Goal: Task Accomplishment & Management: Manage account settings

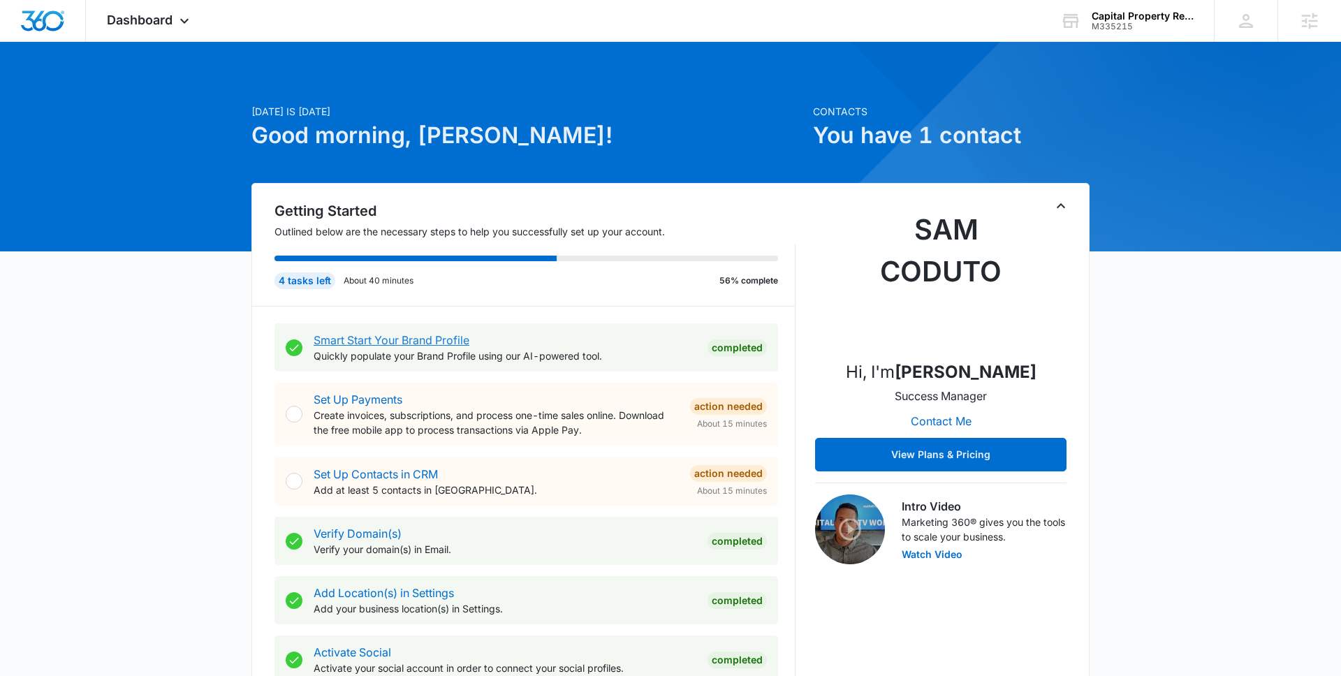
click at [409, 343] on link "Smart Start Your Brand Profile" at bounding box center [392, 340] width 156 height 14
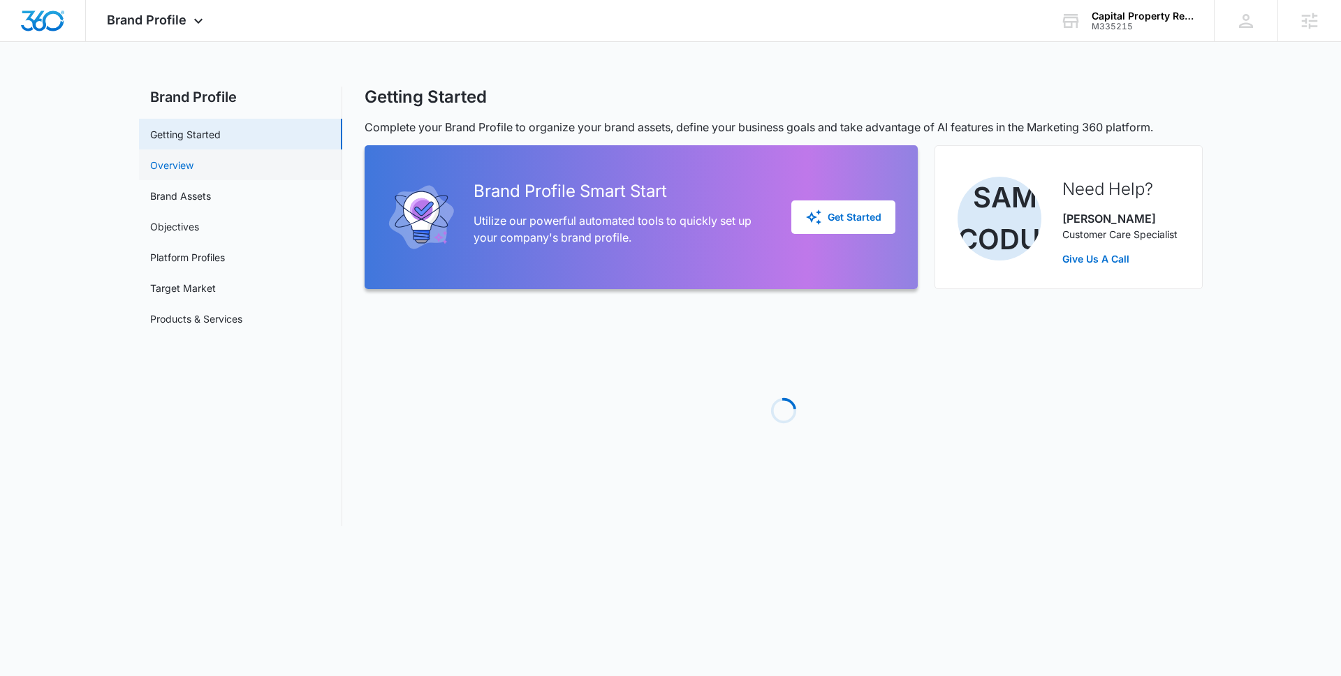
click at [193, 160] on link "Overview" at bounding box center [171, 165] width 43 height 15
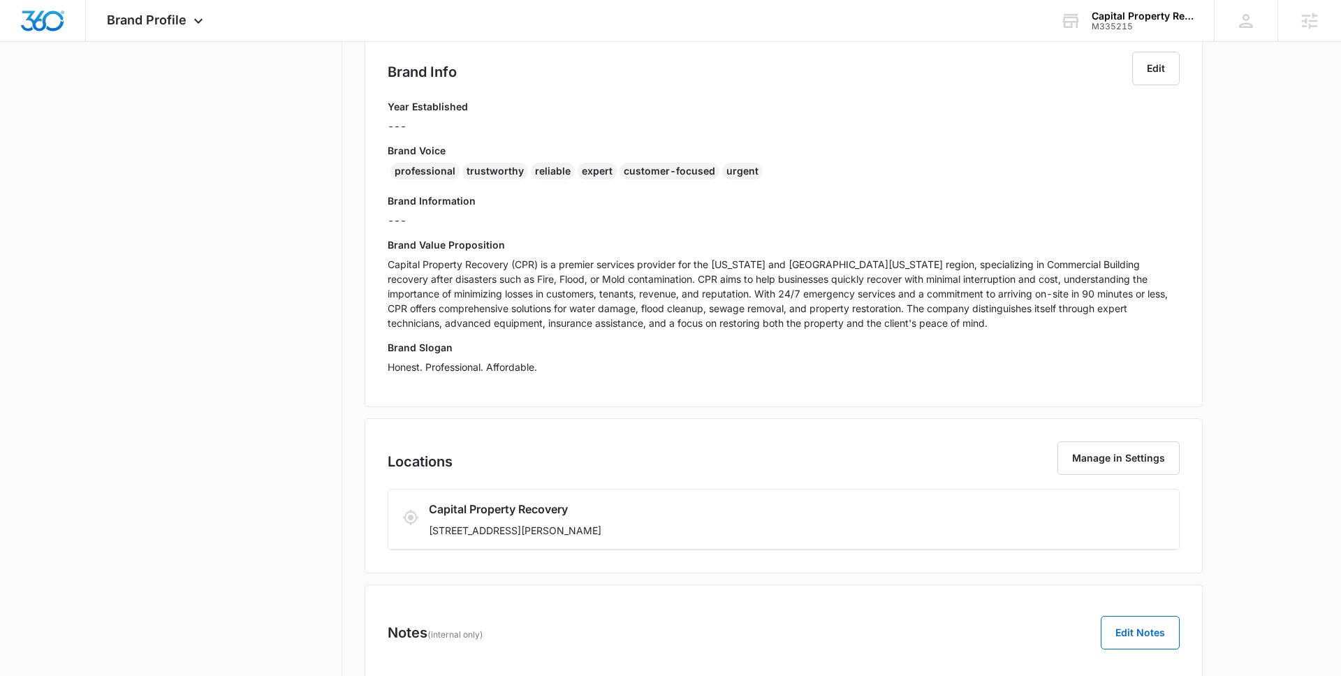
scroll to position [283, 0]
drag, startPoint x: 577, startPoint y: 531, endPoint x: 428, endPoint y: 531, distance: 148.8
click at [429, 531] on p "[STREET_ADDRESS][PERSON_NAME]" at bounding box center [718, 529] width 579 height 15
copy p "[STREET_ADDRESS][PERSON_NAME]"
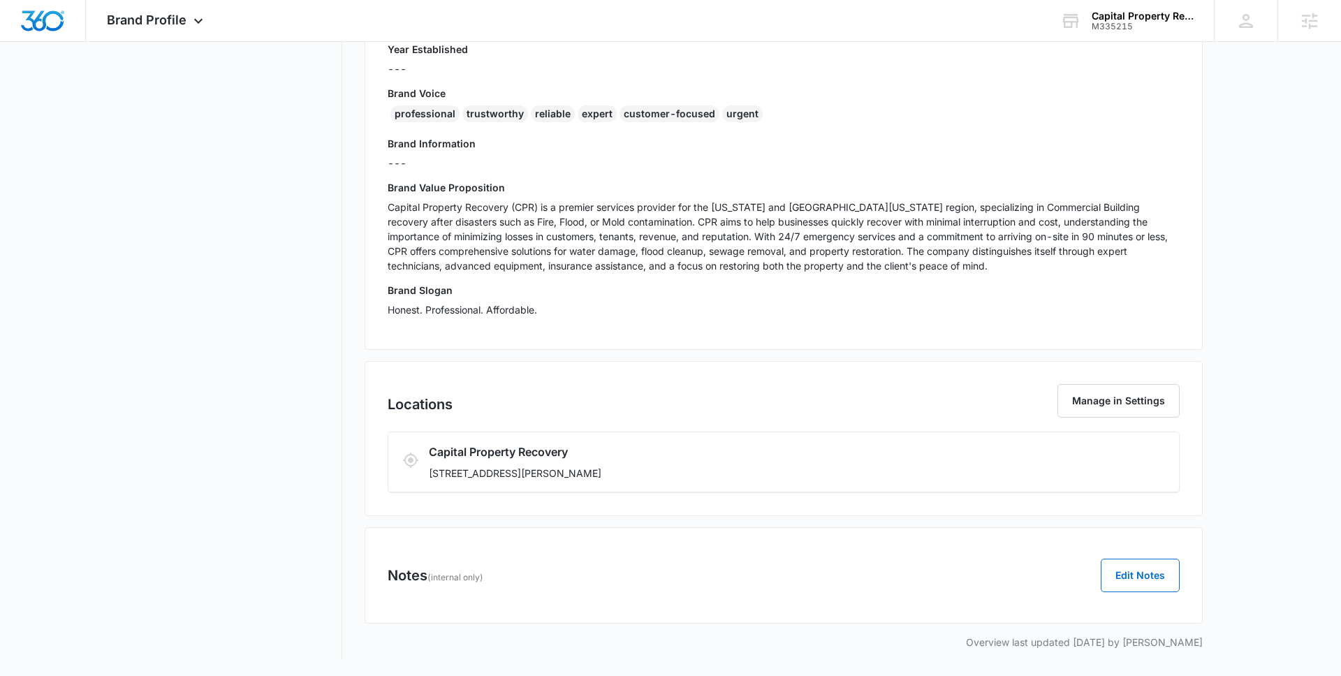
scroll to position [0, 0]
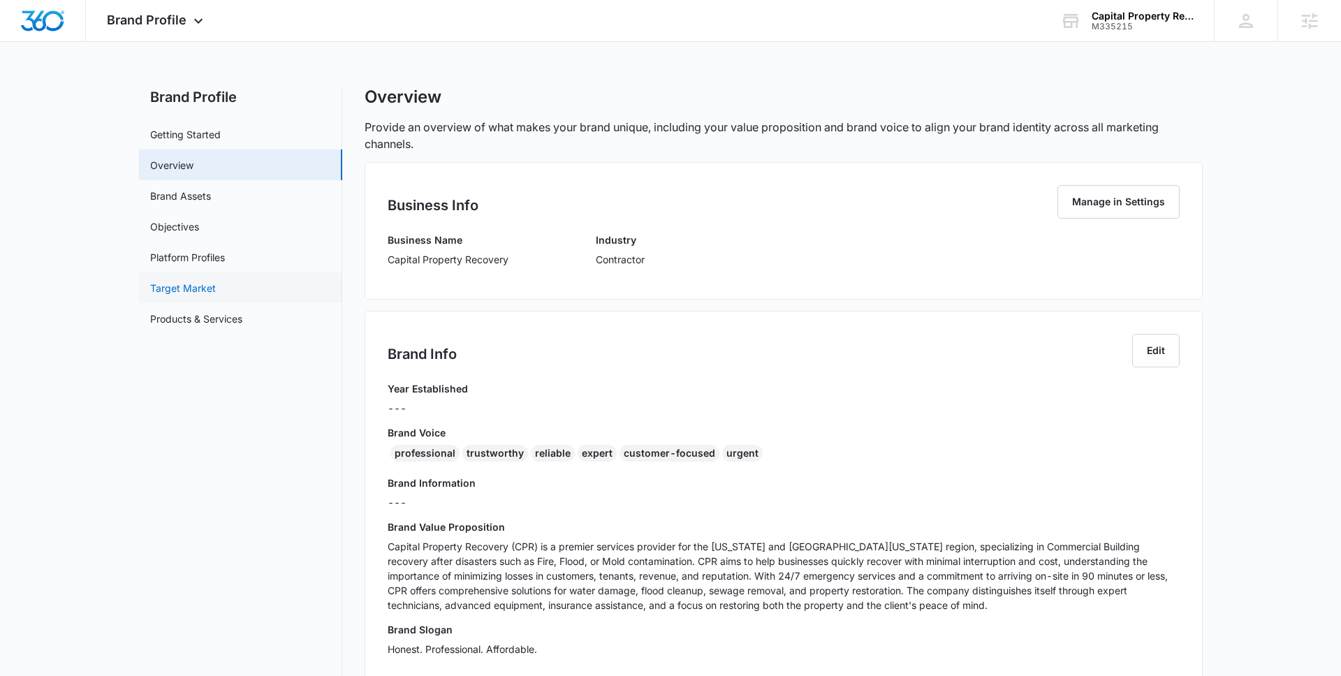
click at [216, 294] on link "Target Market" at bounding box center [183, 288] width 66 height 15
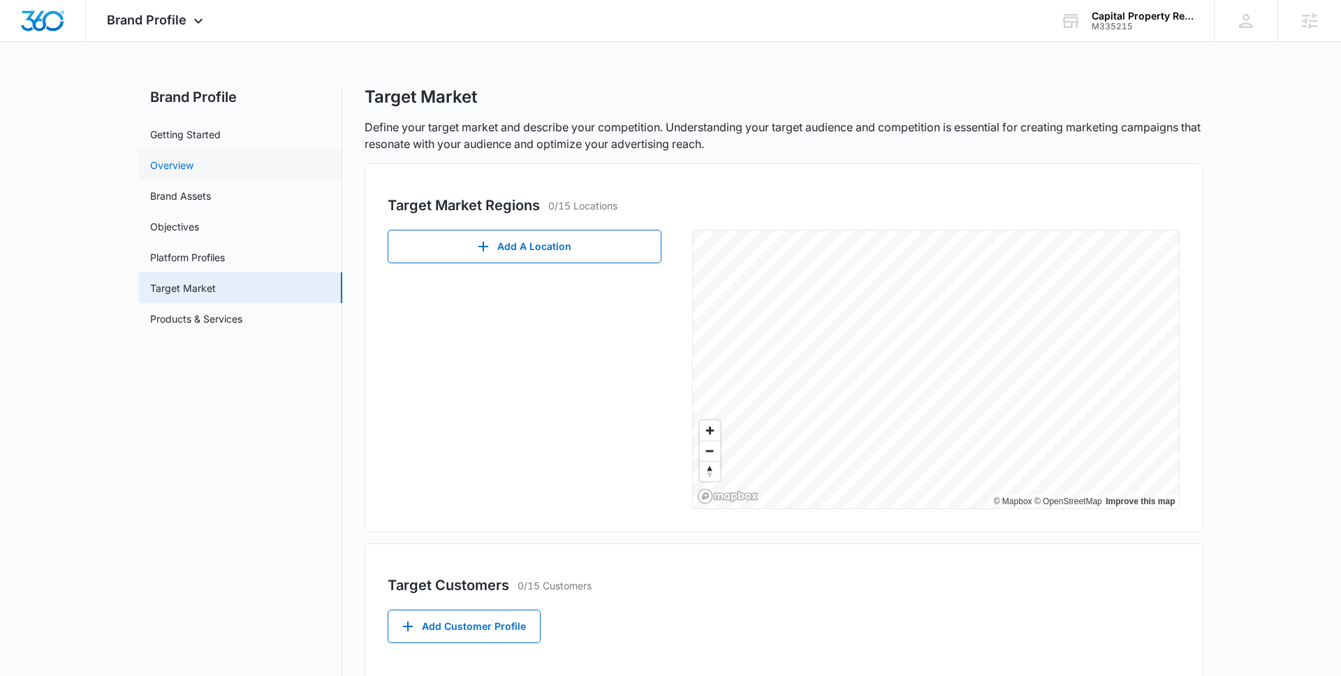
click at [182, 170] on link "Overview" at bounding box center [171, 165] width 43 height 15
